Goal: Transaction & Acquisition: Purchase product/service

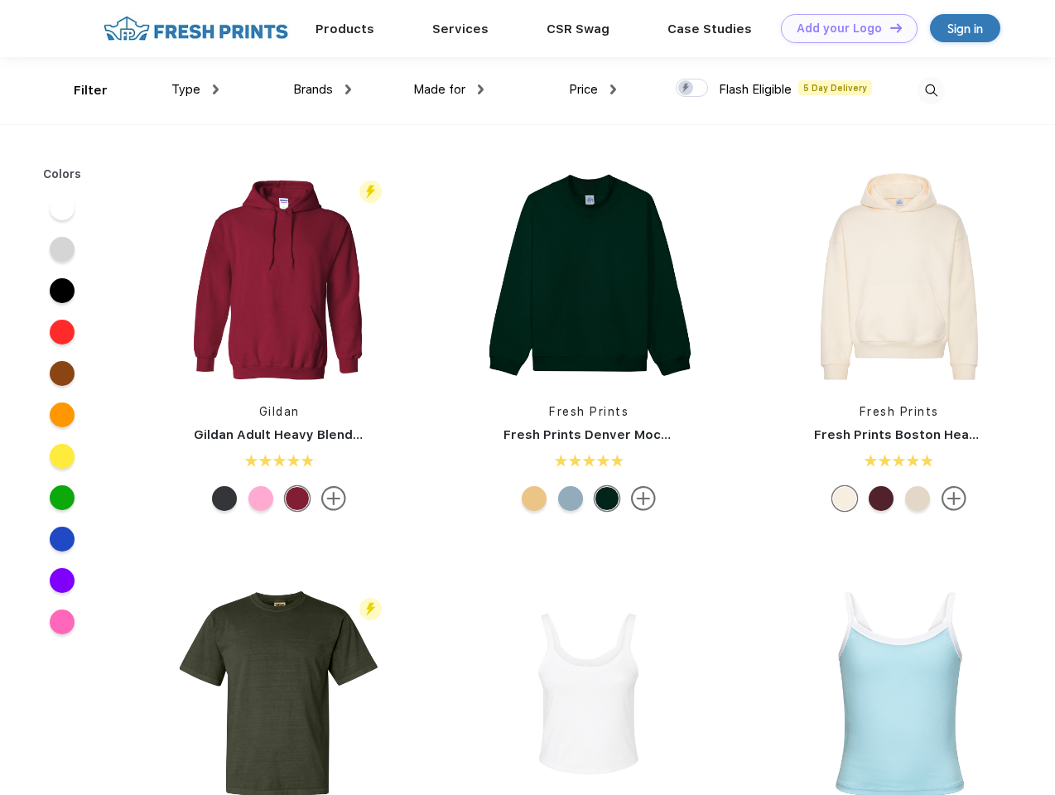
scroll to position [1, 0]
click at [843, 28] on link "Add your Logo Design Tool" at bounding box center [849, 28] width 137 height 29
click at [0, 0] on div "Design Tool" at bounding box center [0, 0] width 0 height 0
click at [889, 27] on link "Add your Logo Design Tool" at bounding box center [849, 28] width 137 height 29
click at [80, 90] on div "Filter" at bounding box center [91, 90] width 34 height 19
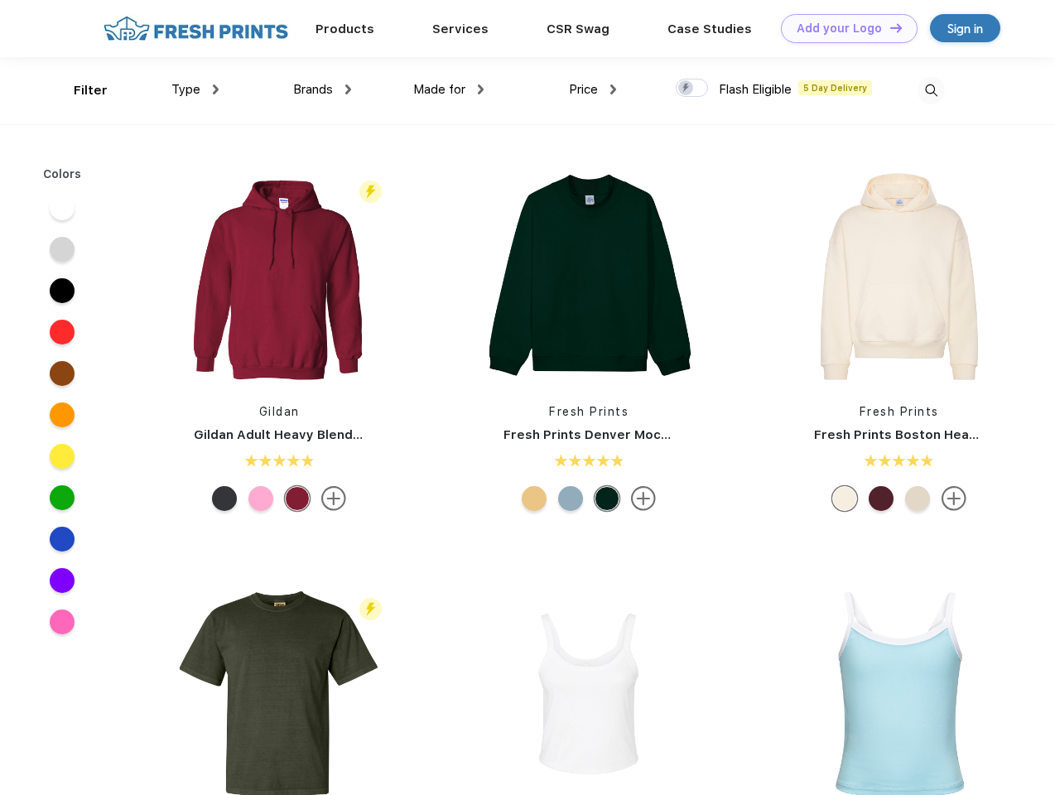
click at [195, 89] on span "Type" at bounding box center [185, 89] width 29 height 15
click at [322, 89] on span "Brands" at bounding box center [313, 89] width 40 height 15
click at [449, 89] on span "Made for" at bounding box center [439, 89] width 52 height 15
click at [593, 89] on span "Price" at bounding box center [583, 89] width 29 height 15
click at [692, 89] on div at bounding box center [692, 88] width 32 height 18
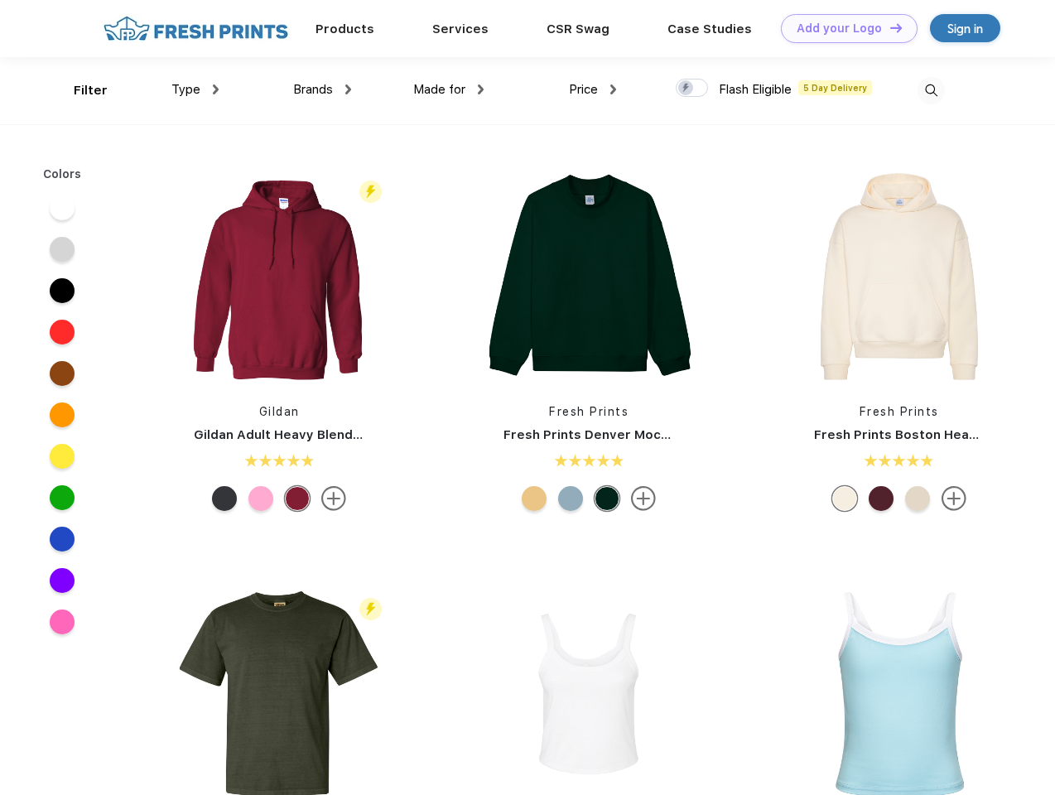
click at [687, 89] on input "checkbox" at bounding box center [681, 83] width 11 height 11
click at [931, 90] on img at bounding box center [931, 90] width 27 height 27
